Goal: Check status

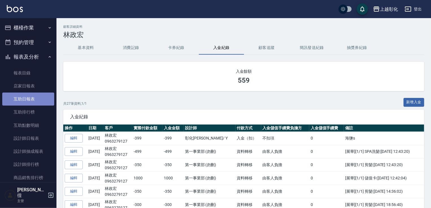
click at [40, 101] on link "互助日報表" at bounding box center [28, 98] width 52 height 13
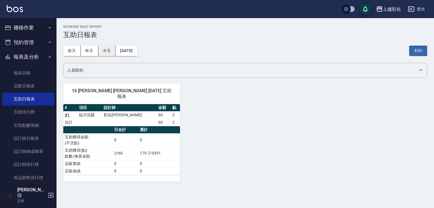
click at [103, 49] on button "今天" at bounding box center [107, 50] width 18 height 10
click at [92, 52] on button "昨天" at bounding box center [90, 50] width 18 height 10
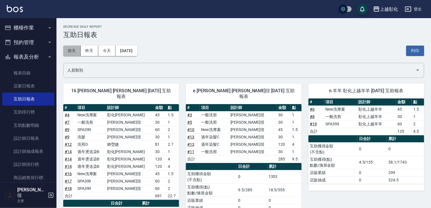
click at [65, 53] on button "前天" at bounding box center [72, 50] width 18 height 10
